Goal: Task Accomplishment & Management: Complete application form

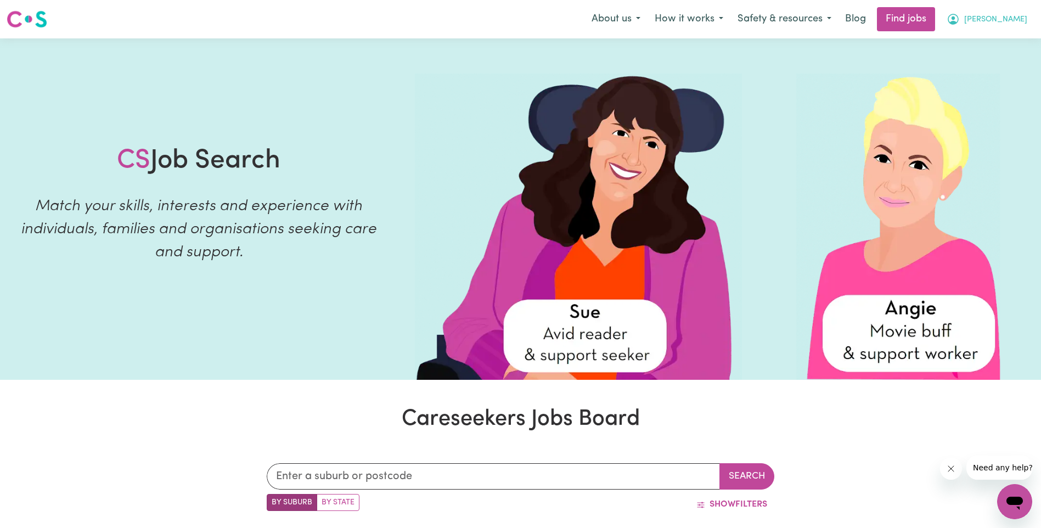
click at [1011, 21] on span "[PERSON_NAME]" at bounding box center [995, 20] width 63 height 12
click at [984, 59] on link "My Dashboard" at bounding box center [990, 63] width 87 height 21
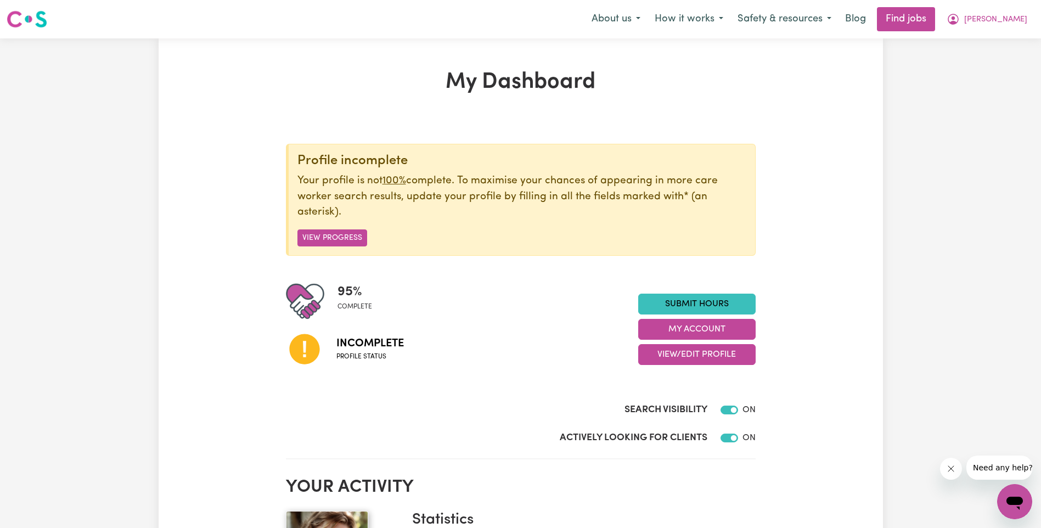
scroll to position [110, 0]
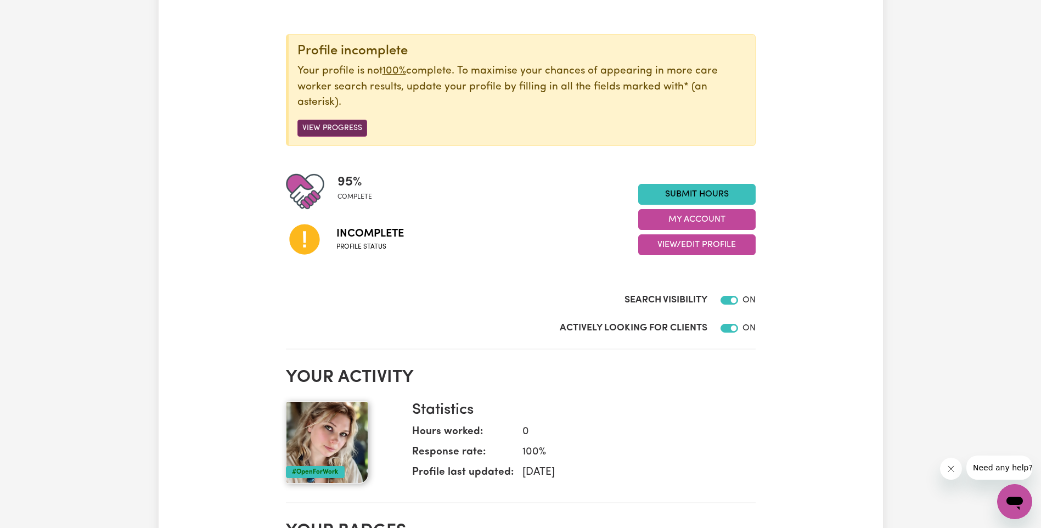
click at [337, 129] on button "View Progress" at bounding box center [332, 128] width 70 height 17
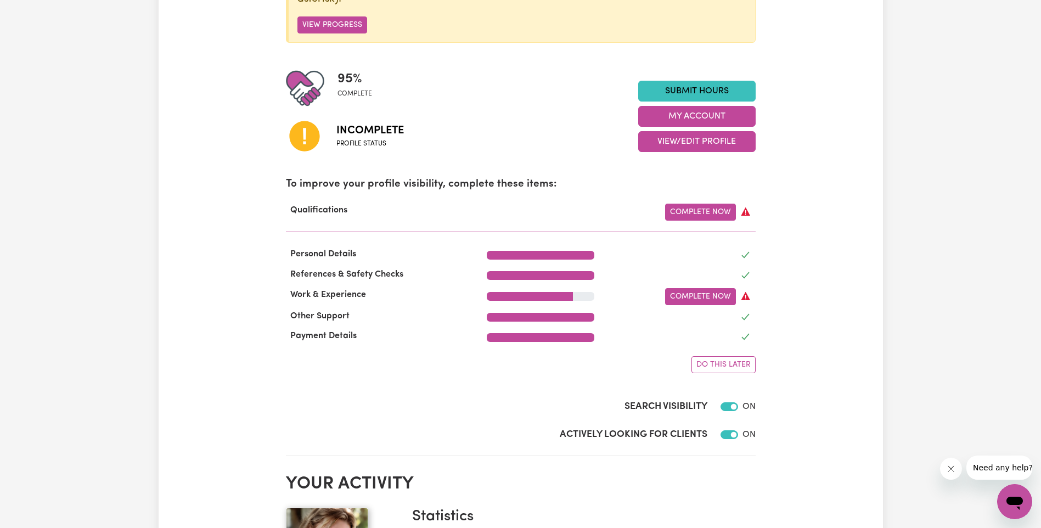
scroll to position [219, 0]
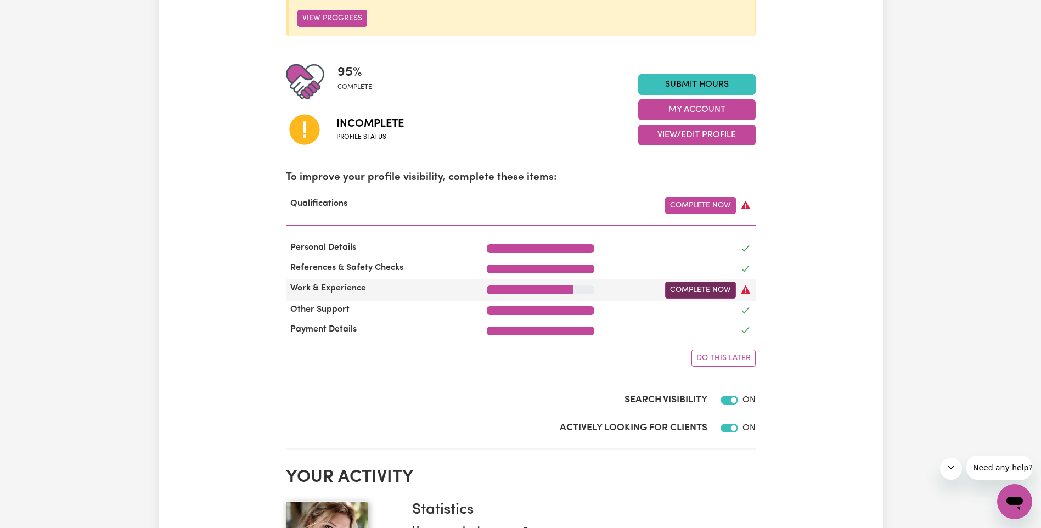
click at [702, 293] on link "Complete Now" at bounding box center [700, 289] width 71 height 17
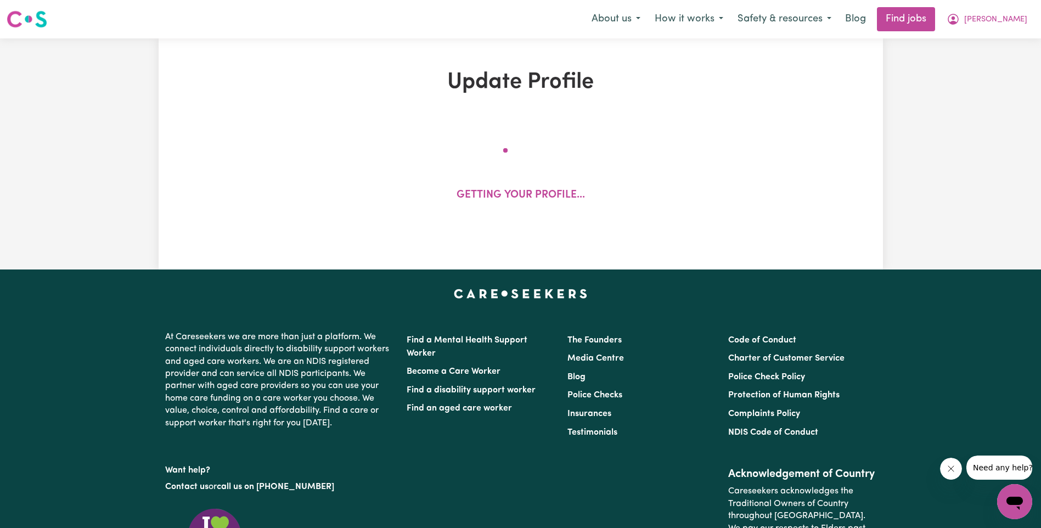
select select "2025"
select select "2021"
select select "2017"
select select "2025"
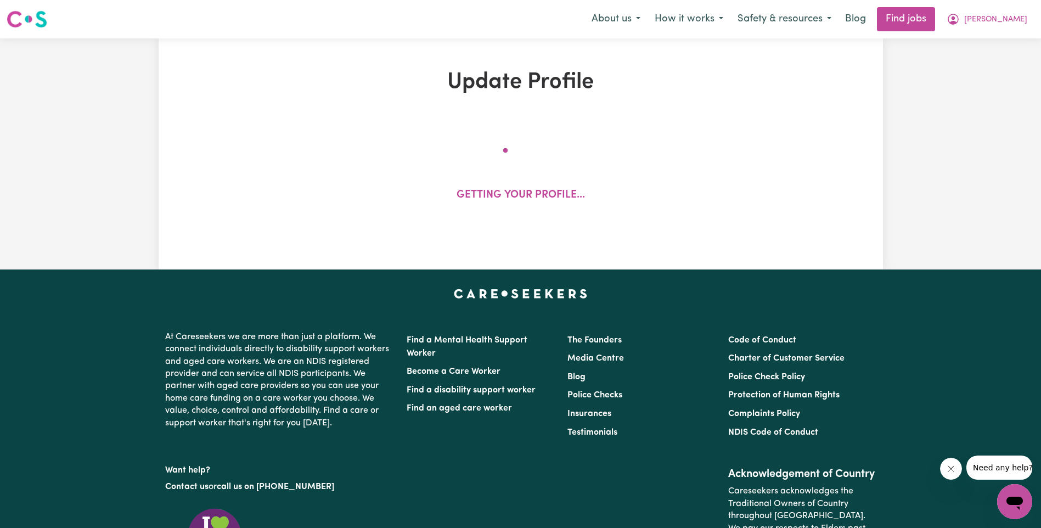
select select "Certificate III (Individual Support)"
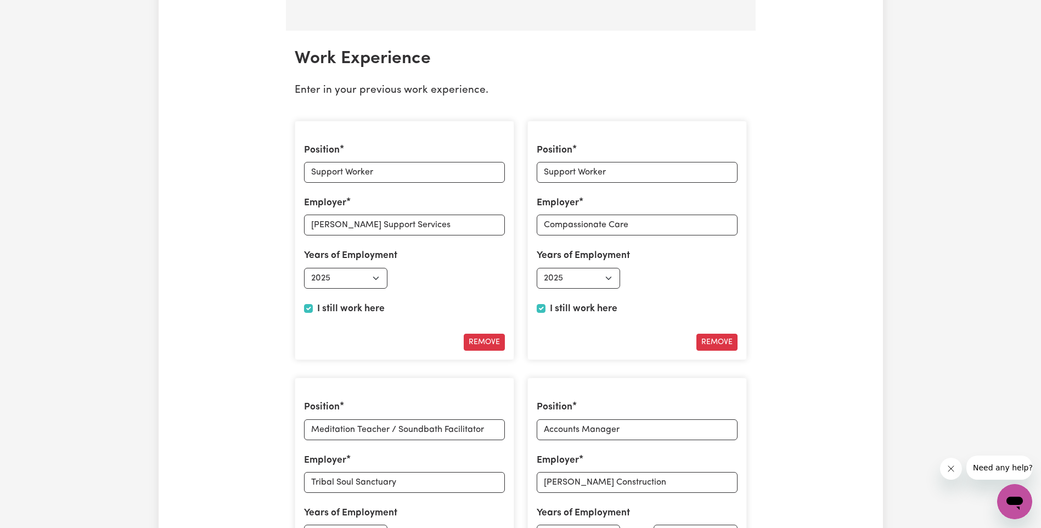
scroll to position [1591, 0]
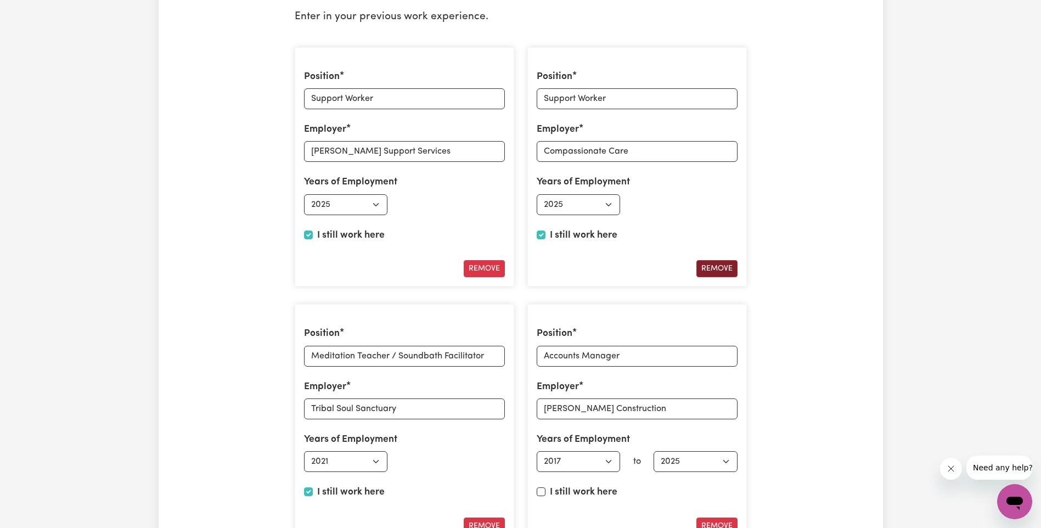
click at [731, 266] on button "Remove" at bounding box center [716, 268] width 41 height 17
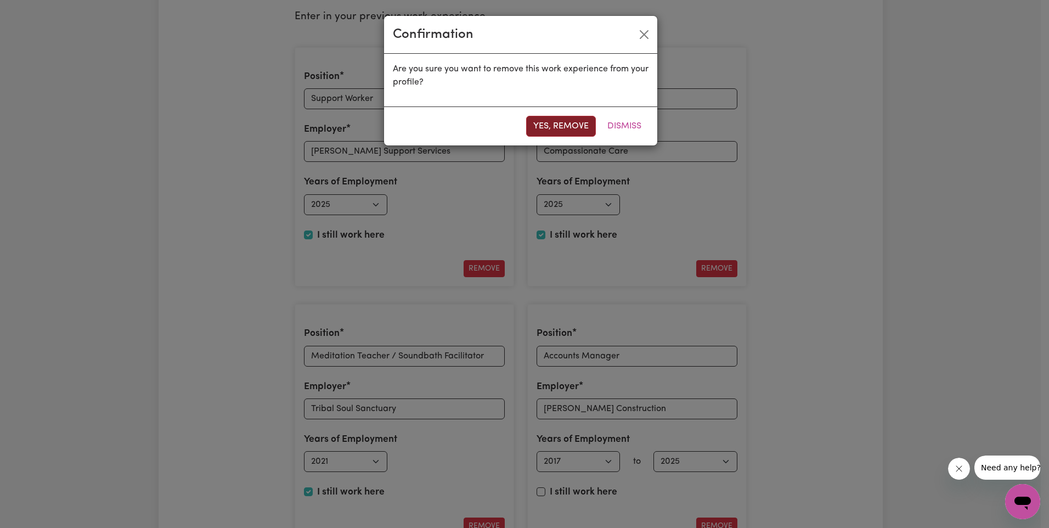
click at [580, 126] on button "Yes, remove" at bounding box center [561, 126] width 70 height 21
type input "Meditation Teacher / Soundbath Facilitator"
type input "Tribal Soul Sanctuary"
select select "2021"
type input "Accounts Manager"
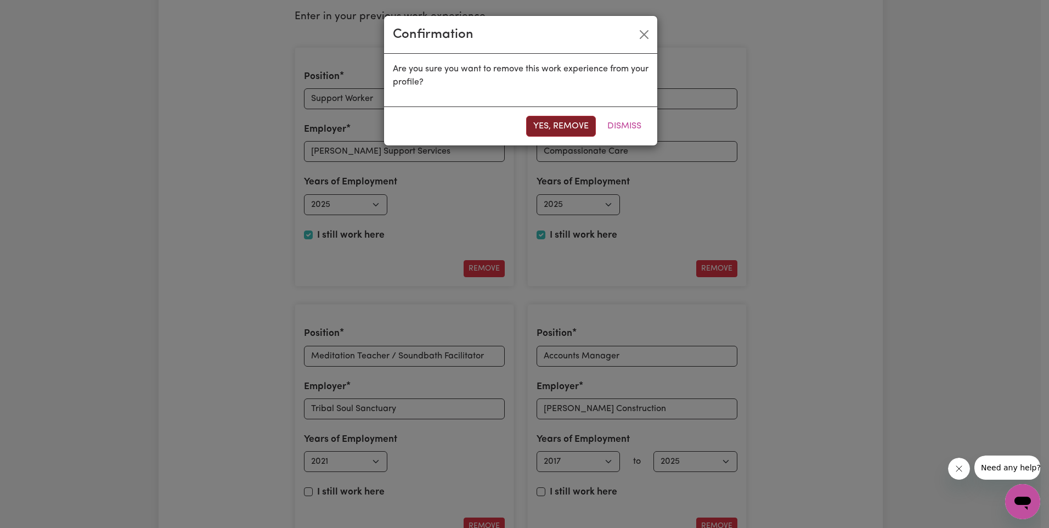
type input "[PERSON_NAME] Construction"
select select "2017"
checkbox input "false"
select select "2025"
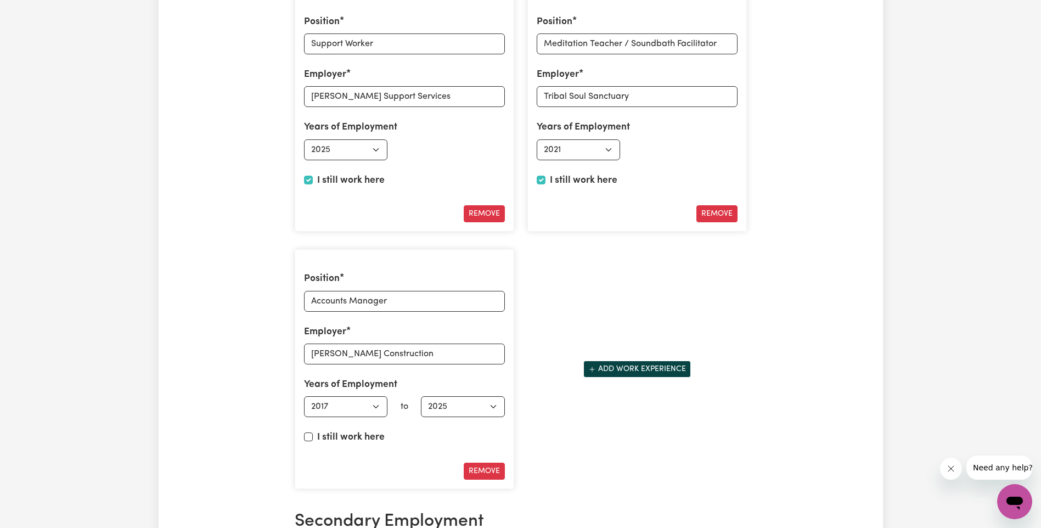
scroll to position [1536, 0]
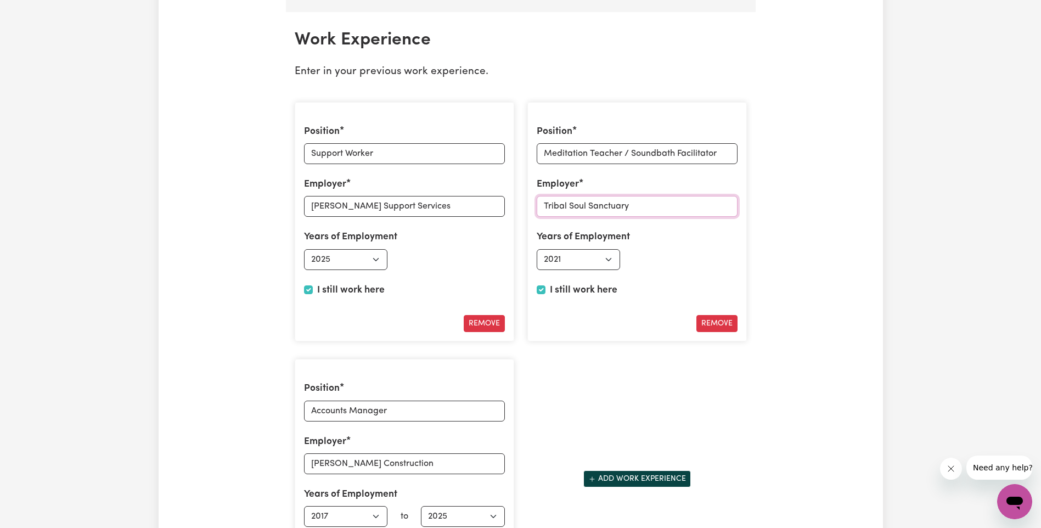
click at [649, 207] on input "Tribal Soul Sanctuary" at bounding box center [637, 206] width 201 height 21
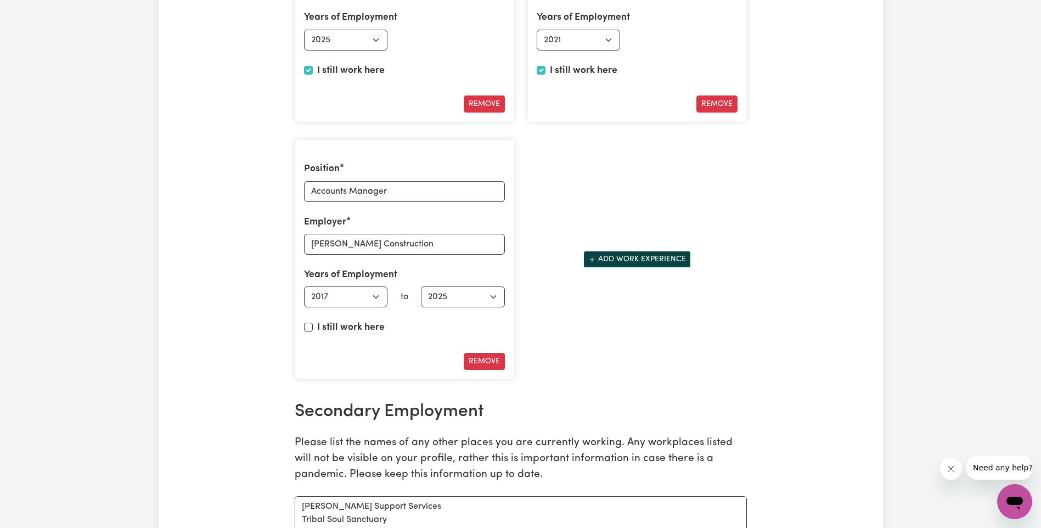
scroll to position [1920, 0]
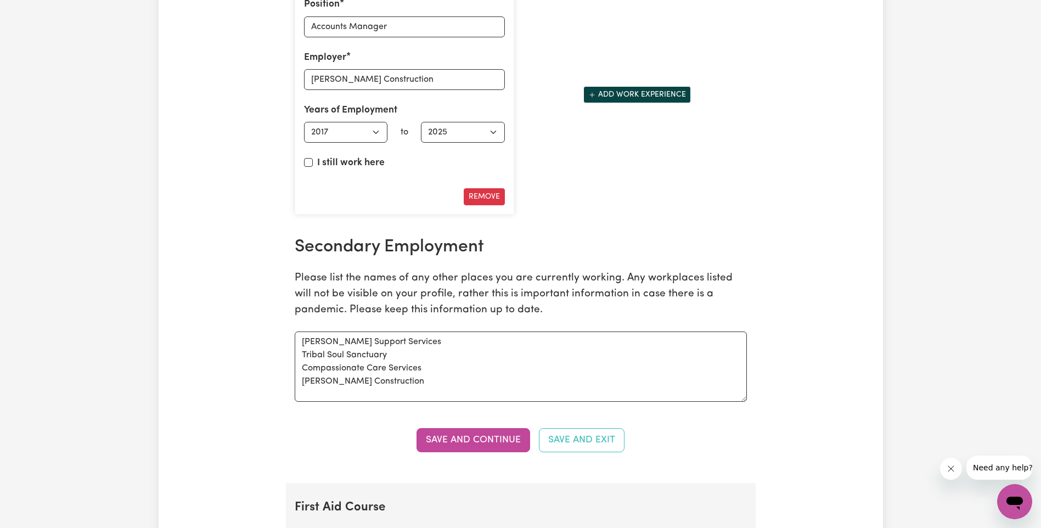
drag, startPoint x: 742, startPoint y: 375, endPoint x: 750, endPoint y: 398, distance: 24.5
click at [750, 398] on div "Secondary Employment Please list the names of any other places you are currentl…" at bounding box center [520, 318] width 465 height 165
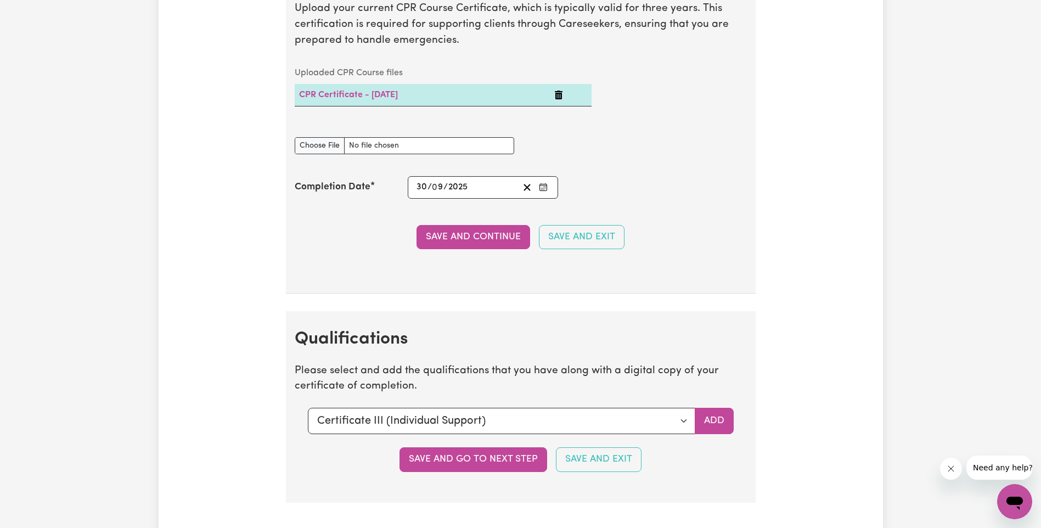
scroll to position [2853, 0]
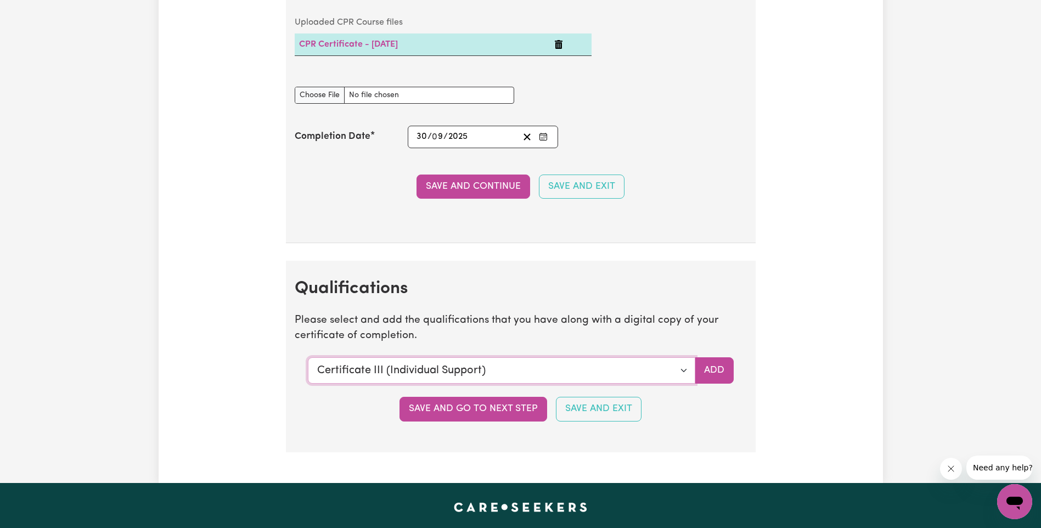
click at [686, 370] on select "Select a qualification to add... Certificate III (Individual Support) Certifica…" at bounding box center [501, 370] width 387 height 26
click at [308, 357] on select "Select a qualification to add... Certificate III (Individual Support) Certifica…" at bounding box center [501, 370] width 387 height 26
click at [596, 407] on button "Save and Exit" at bounding box center [599, 409] width 86 height 24
type input "Support Worker"
type input "Compassionate Care"
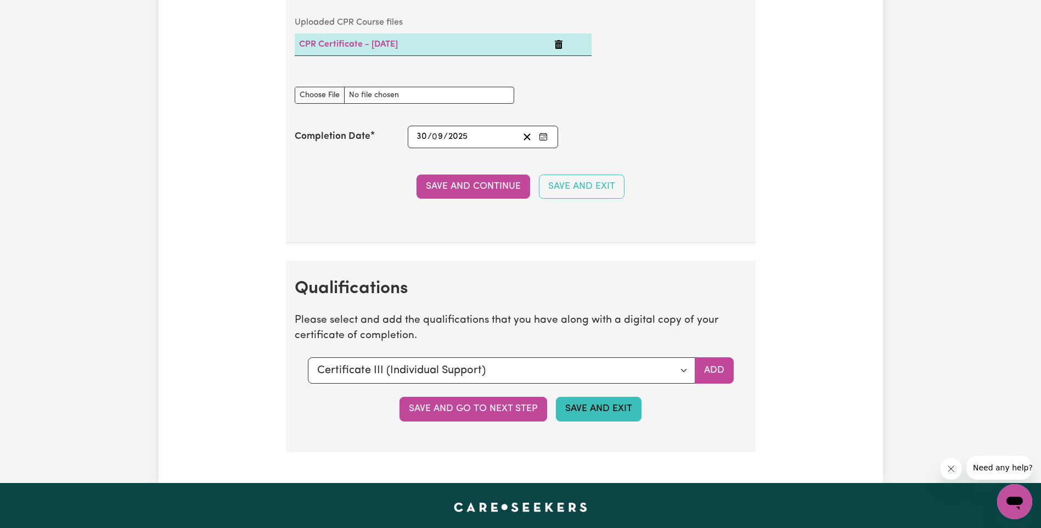
select select "2025"
type input "Meditation Teacher / Soundbath Facilitator"
type input "Tribal Soul Sanctuary"
select select "2021"
checkbox input "true"
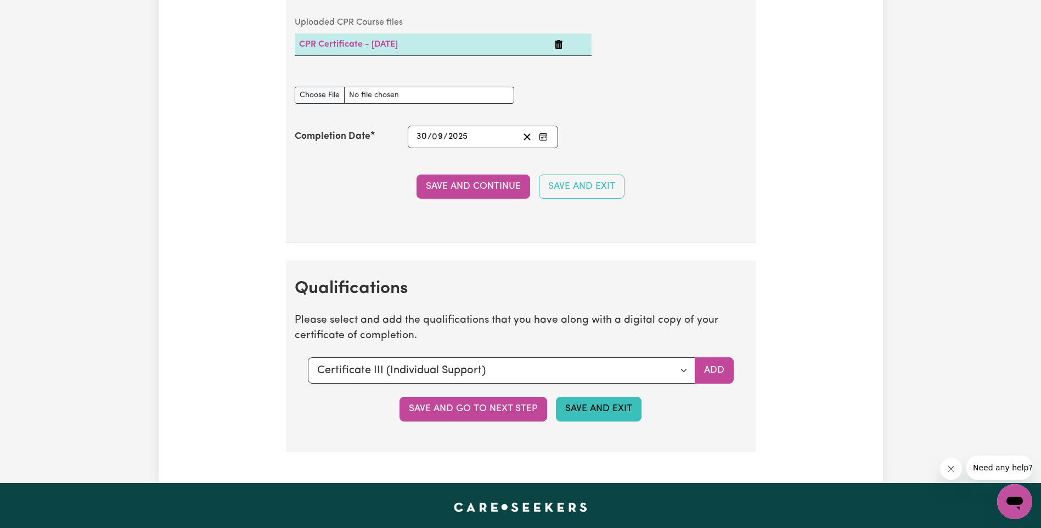
scroll to position [2896, 0]
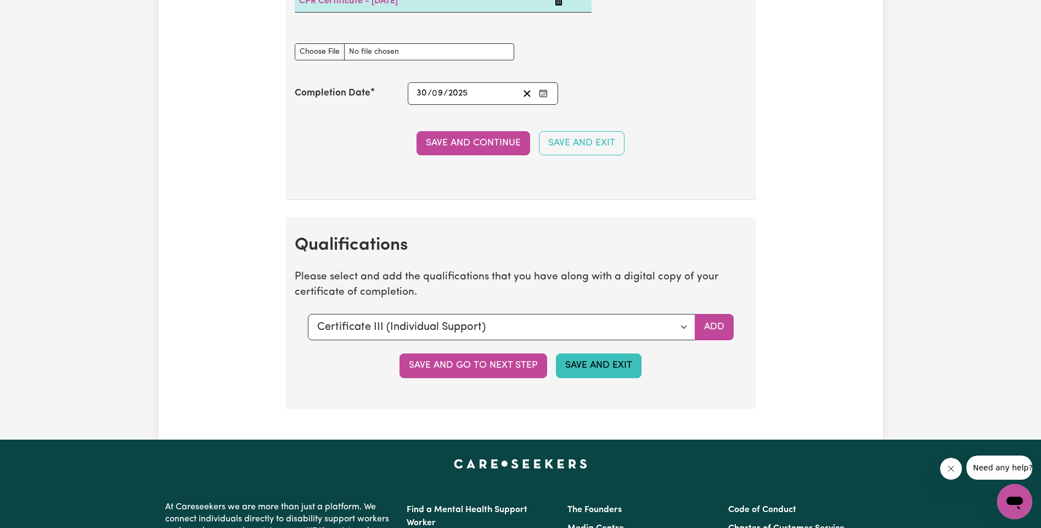
select select "2017"
select select "2025"
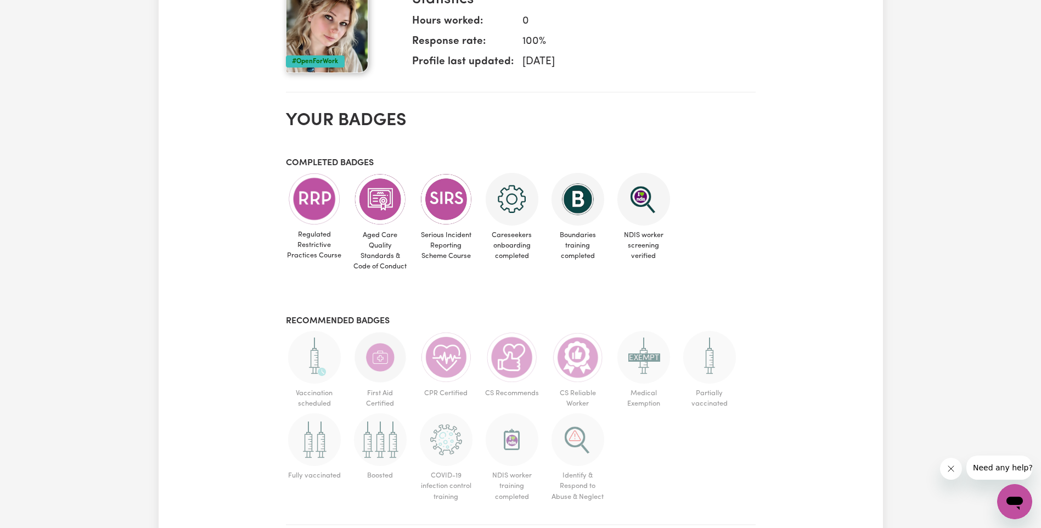
scroll to position [603, 0]
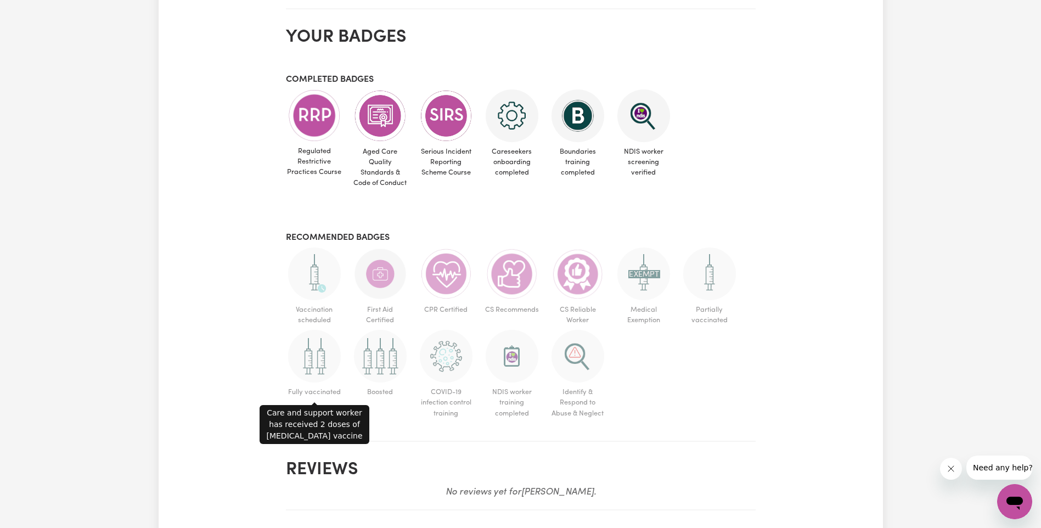
click at [308, 358] on img at bounding box center [314, 356] width 53 height 53
click at [311, 358] on img at bounding box center [314, 356] width 53 height 53
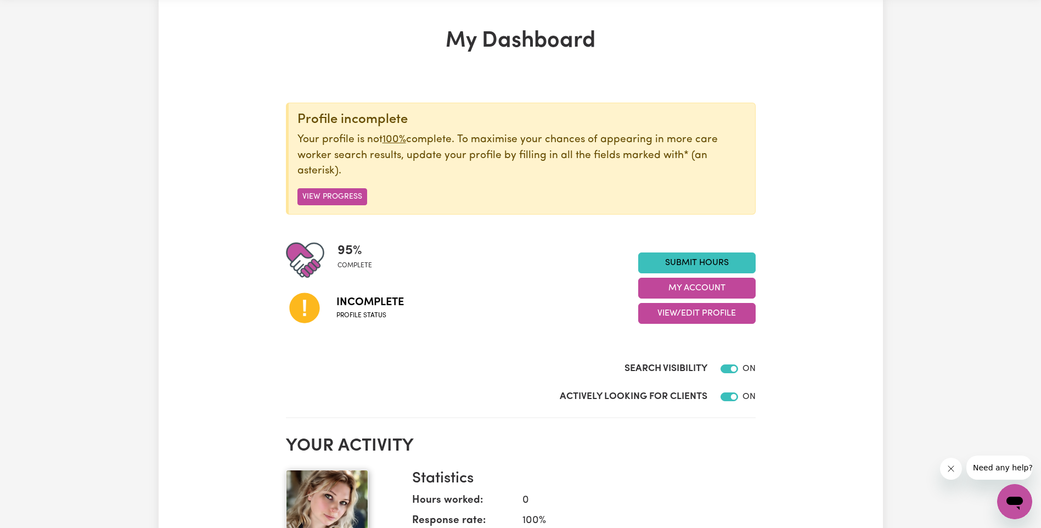
scroll to position [0, 0]
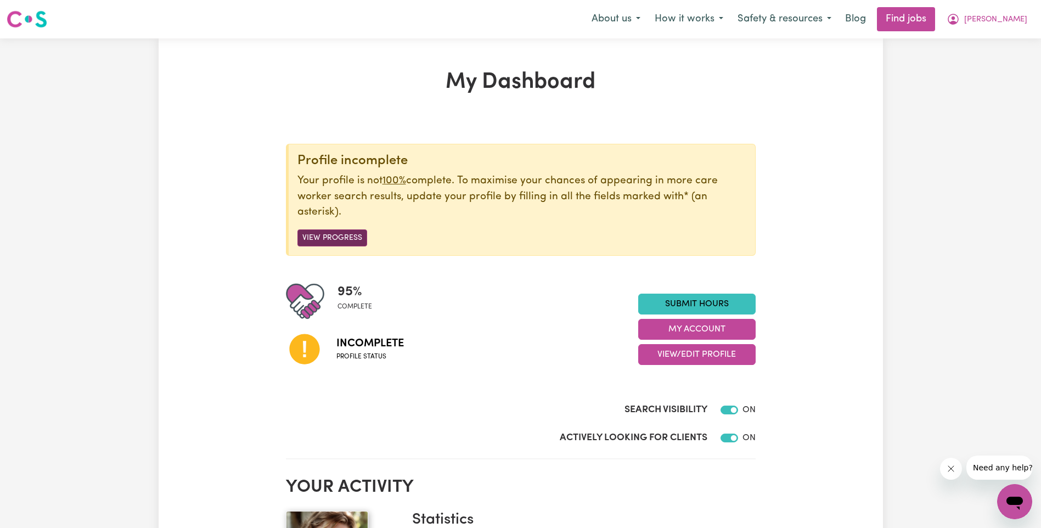
click at [339, 239] on button "View Progress" at bounding box center [332, 237] width 70 height 17
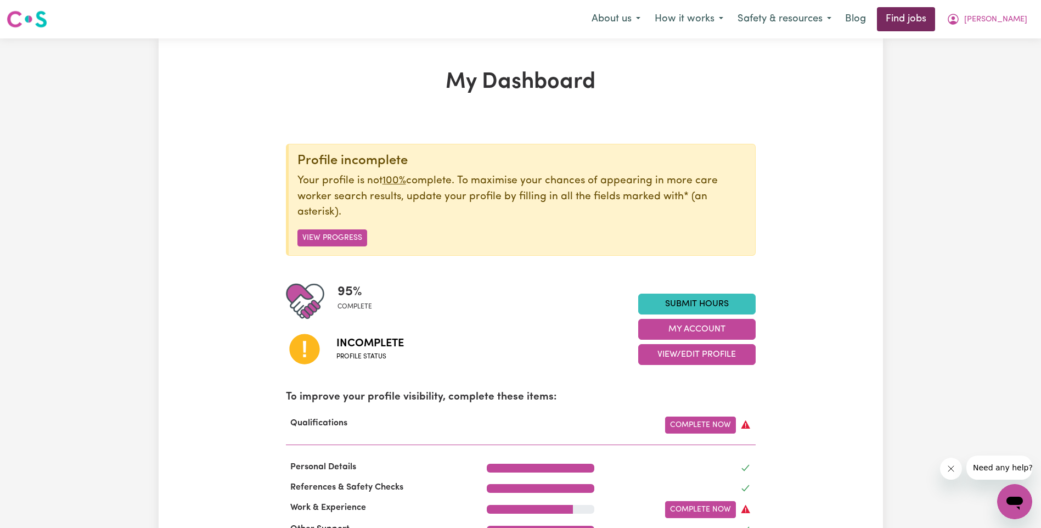
click at [932, 21] on link "Find jobs" at bounding box center [906, 19] width 58 height 24
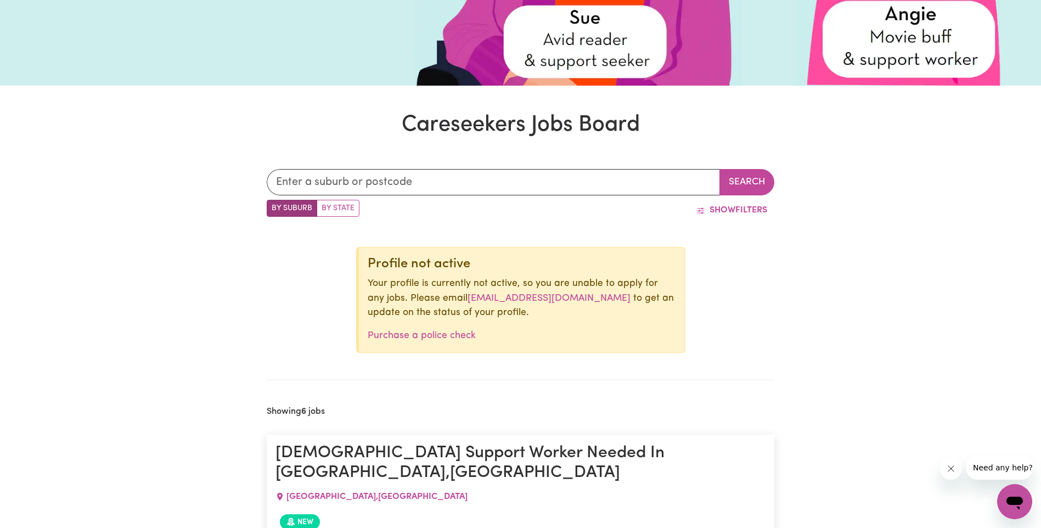
scroll to position [204, 0]
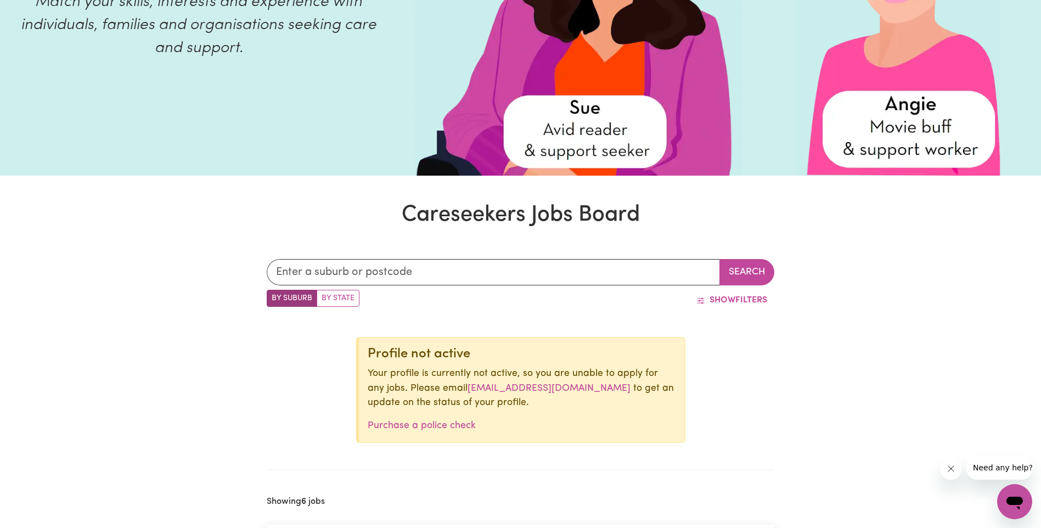
click at [323, 298] on label "By State" at bounding box center [338, 298] width 43 height 17
click at [274, 297] on input "By State" at bounding box center [270, 293] width 7 height 7
radio input "true"
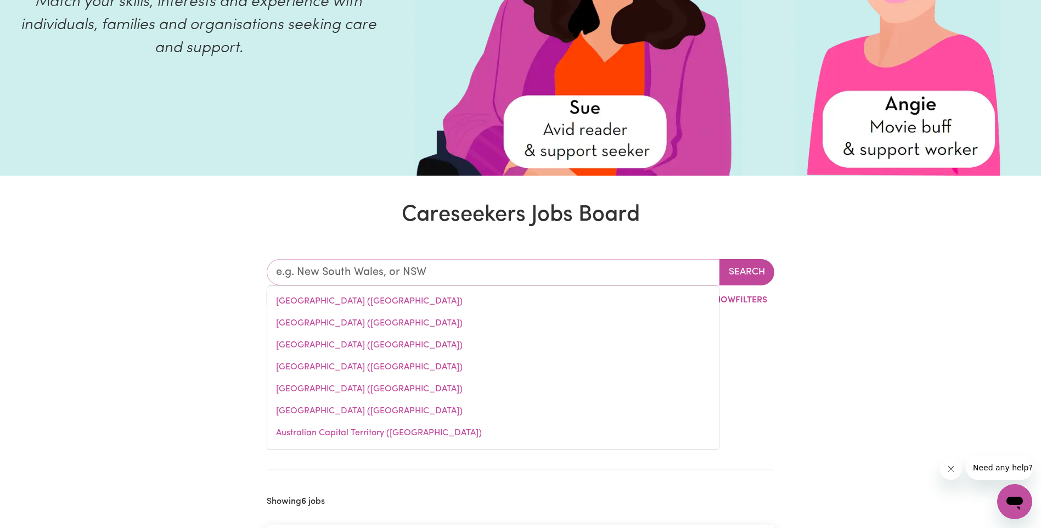
click at [337, 277] on input "text" at bounding box center [493, 272] width 453 height 26
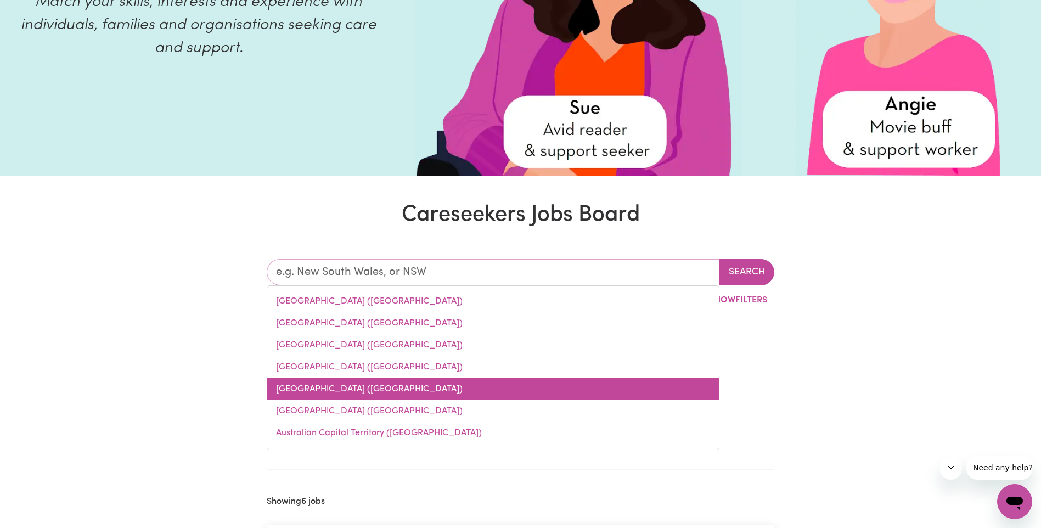
click at [303, 386] on link "[GEOGRAPHIC_DATA] ([GEOGRAPHIC_DATA])" at bounding box center [493, 389] width 452 height 22
type input "[GEOGRAPHIC_DATA] ([GEOGRAPHIC_DATA])"
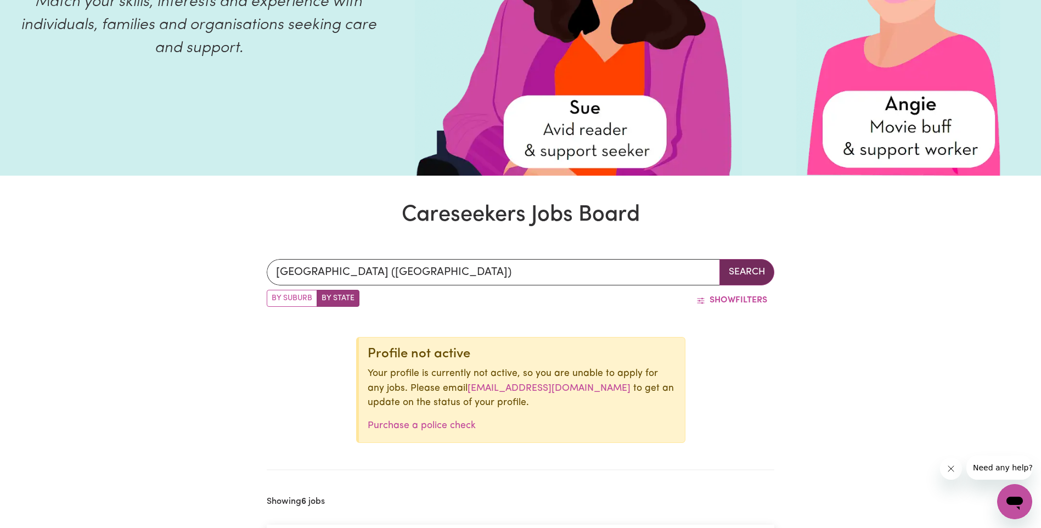
click at [734, 269] on button "Search" at bounding box center [746, 272] width 55 height 26
